Goal: Transaction & Acquisition: Purchase product/service

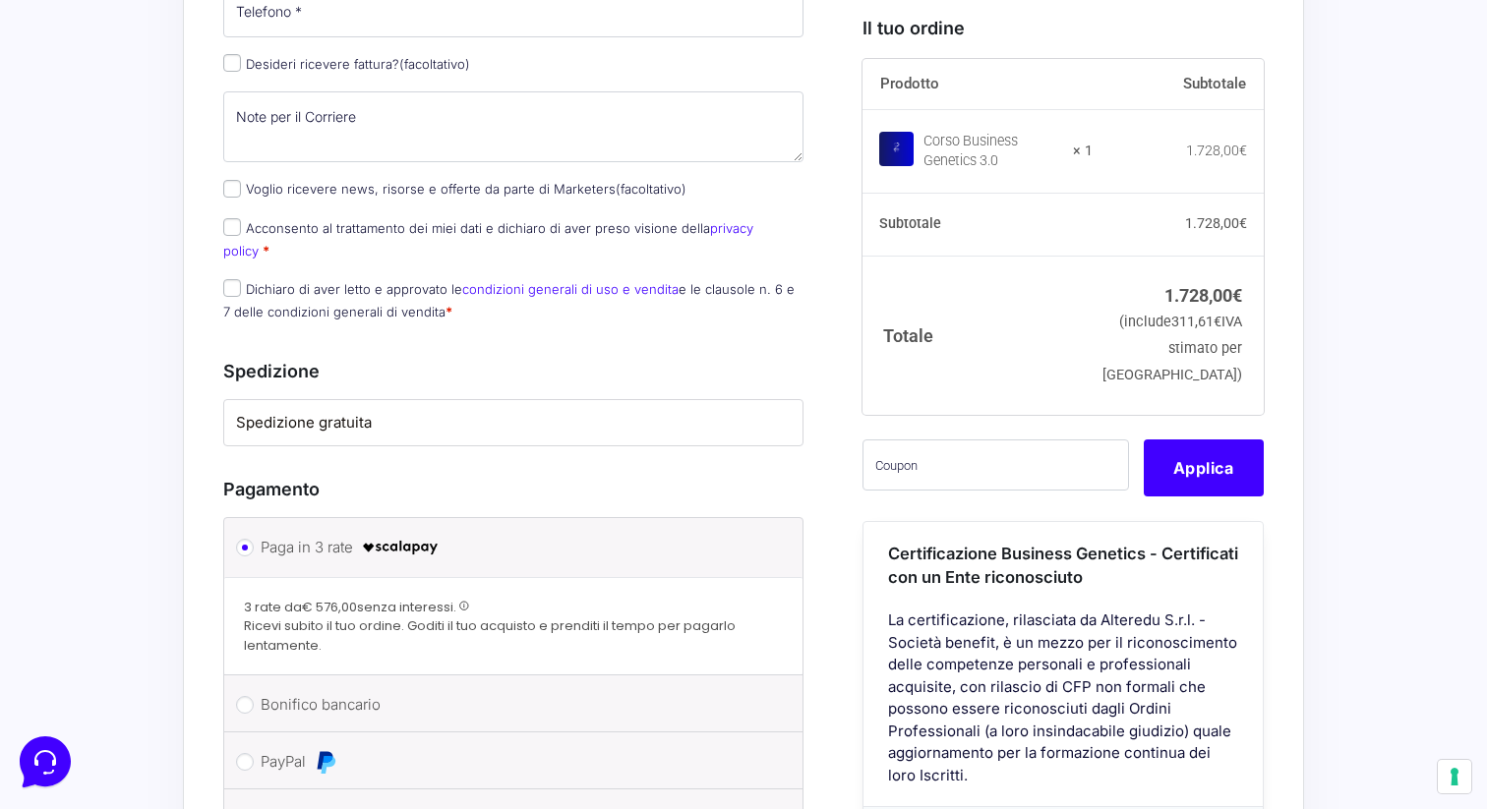
scroll to position [1232, 0]
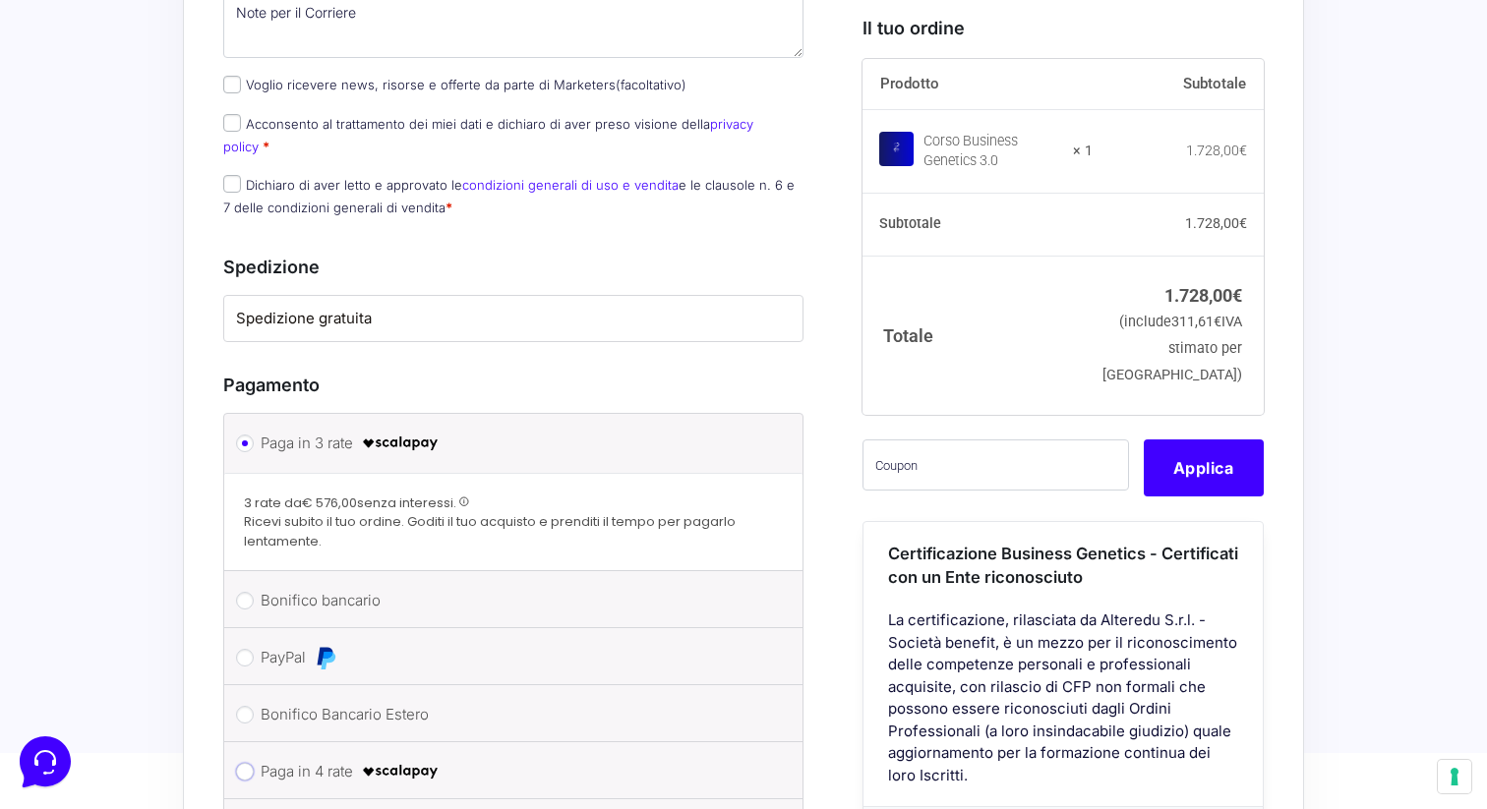
click at [244, 763] on input "Paga in 4 rate" at bounding box center [245, 772] width 18 height 18
radio input "true"
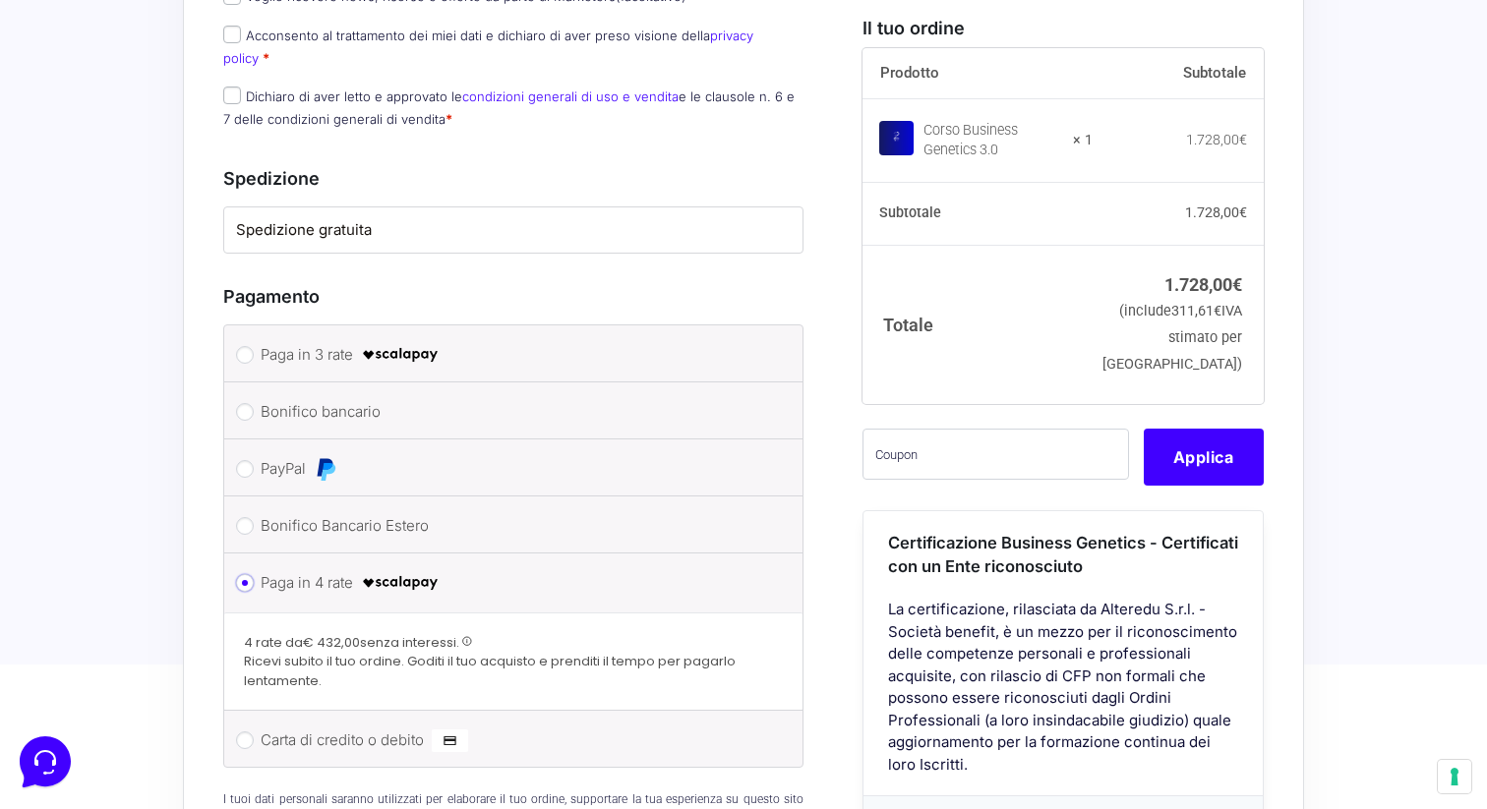
scroll to position [1325, 0]
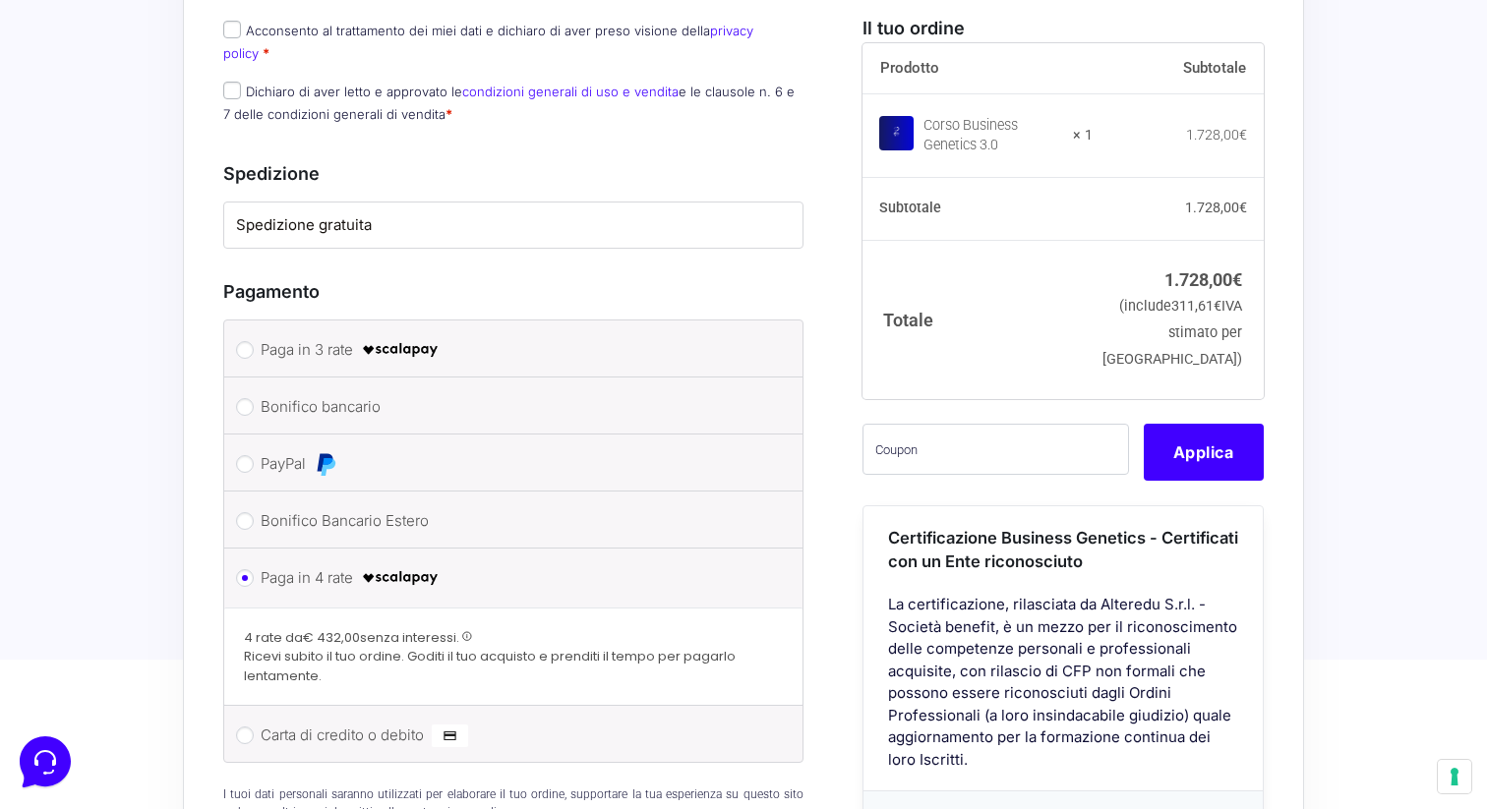
click at [468, 631] on span at bounding box center [467, 636] width 11 height 11
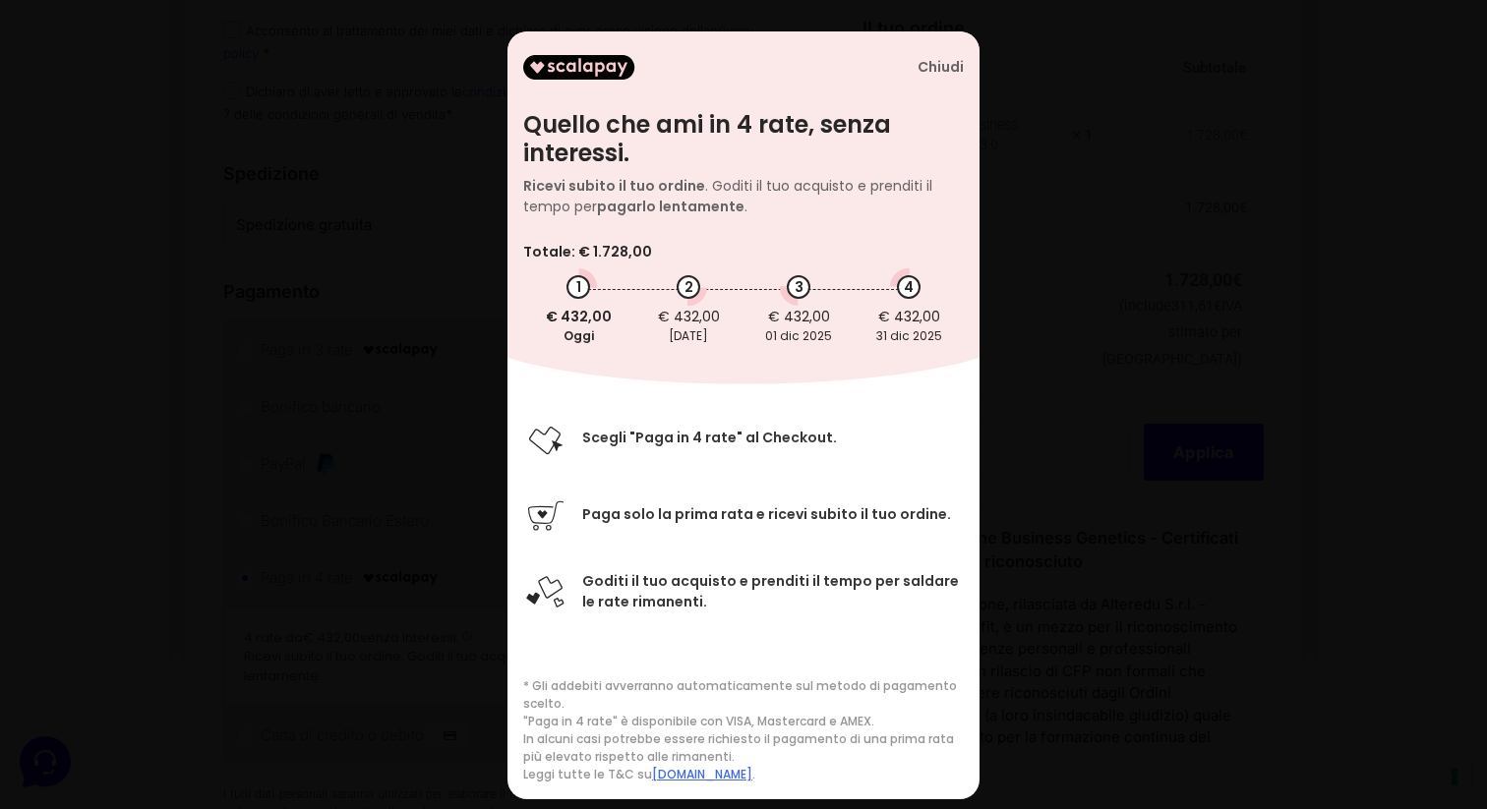
click at [946, 72] on div "Chiudi" at bounding box center [940, 67] width 46 height 17
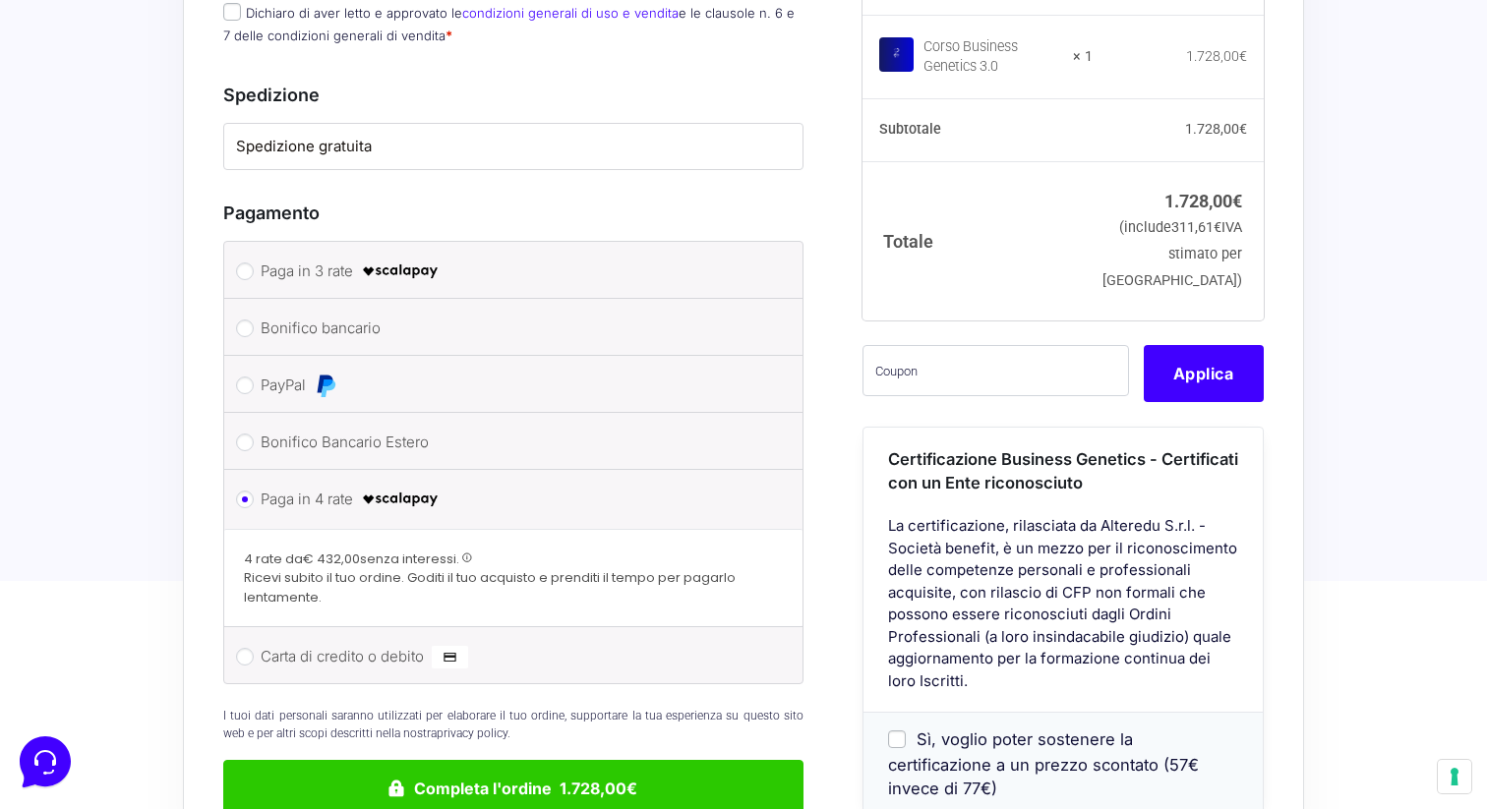
scroll to position [1396, 0]
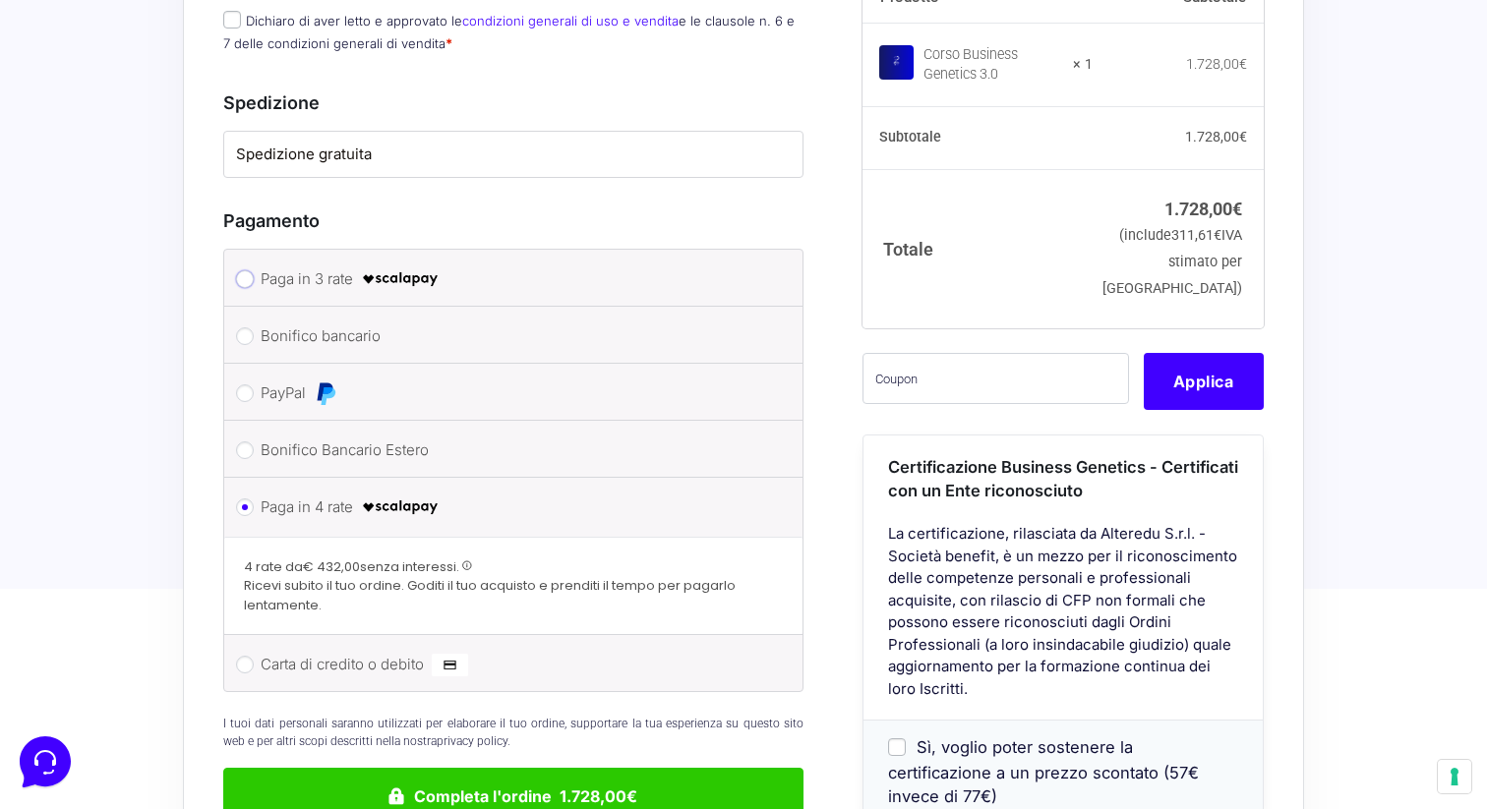
click at [247, 270] on input "Paga in 3 rate" at bounding box center [245, 279] width 18 height 18
radio input "true"
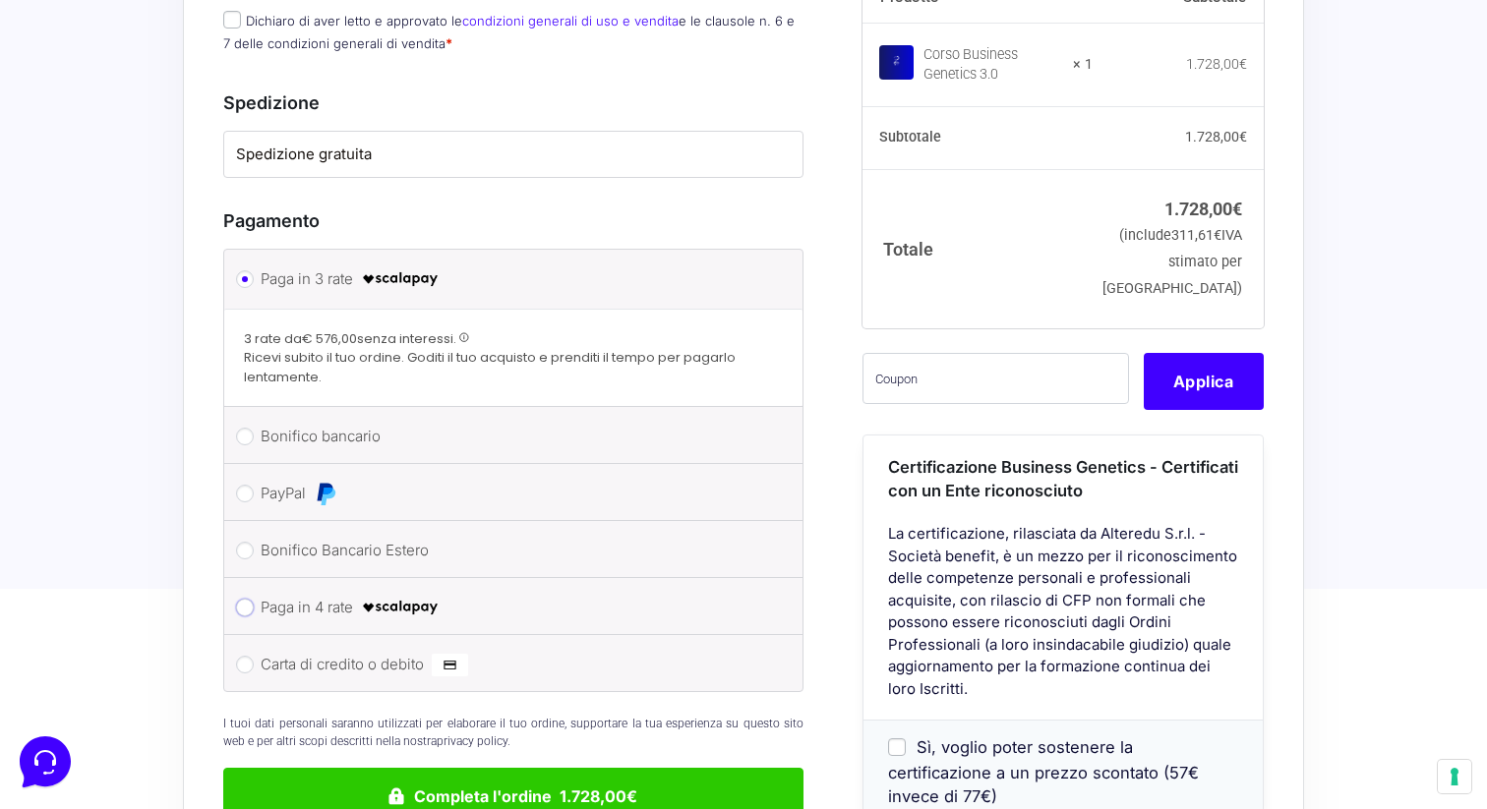
click at [243, 599] on input "Paga in 4 rate" at bounding box center [245, 608] width 18 height 18
radio input "true"
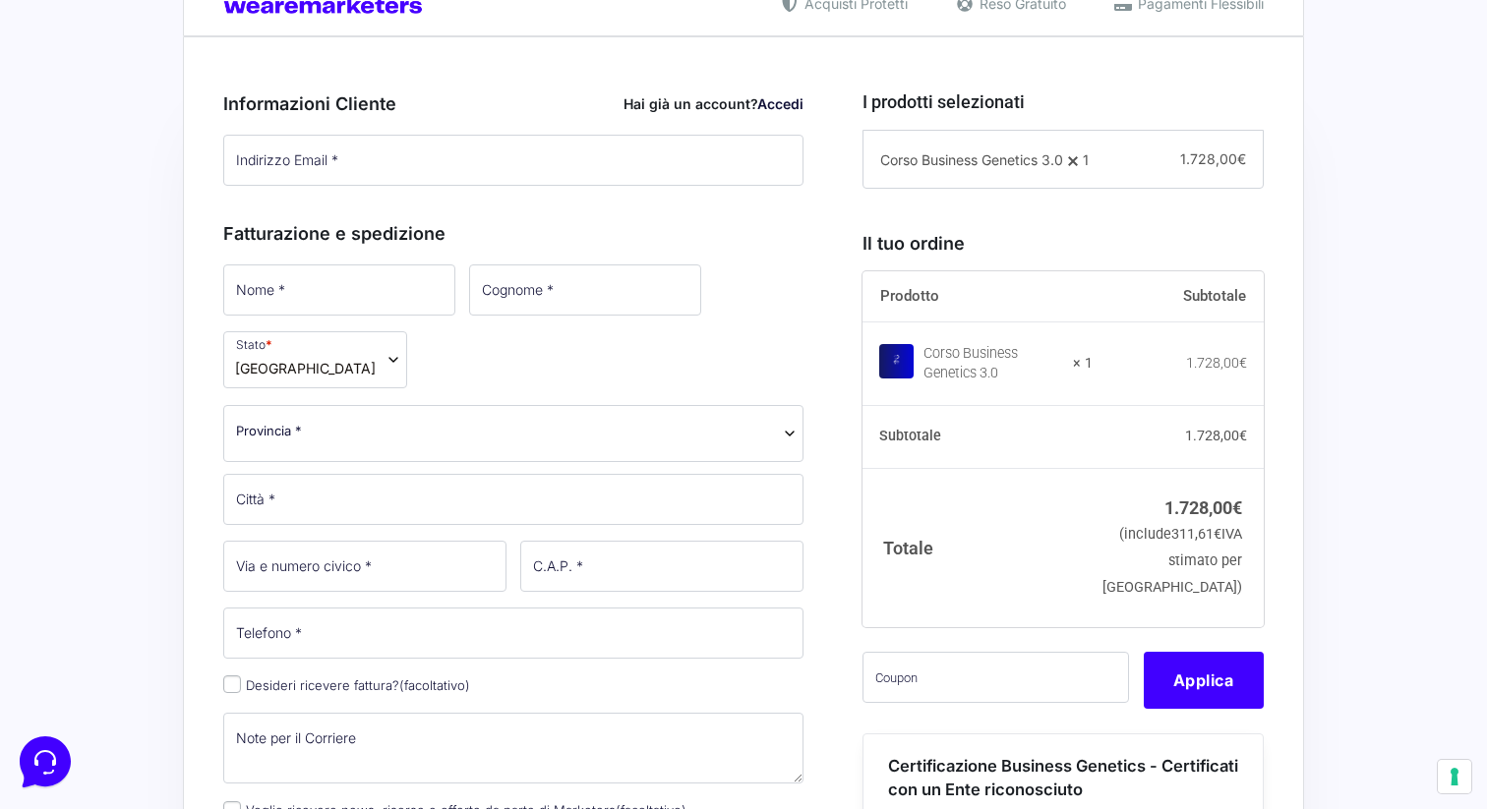
scroll to position [129, 0]
